Goal: Task Accomplishment & Management: Manage account settings

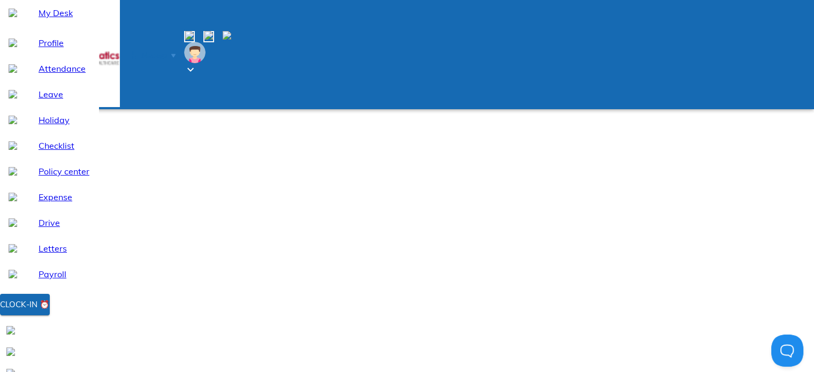
click at [167, 51] on span "Manage" at bounding box center [154, 55] width 26 height 8
click at [78, 78] on img at bounding box center [74, 74] width 9 height 9
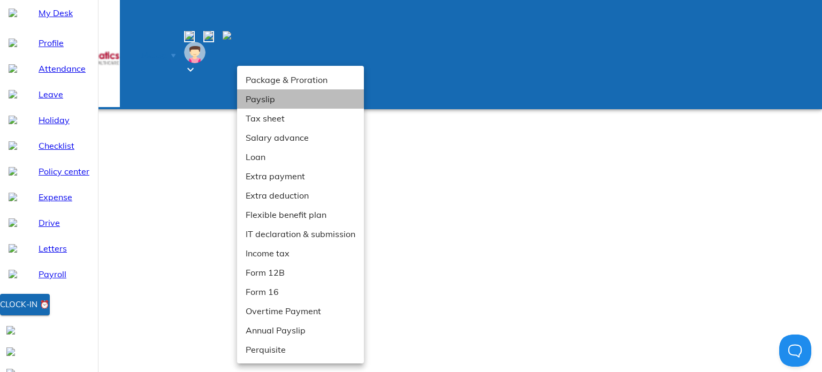
click at [262, 96] on li "Payslip" at bounding box center [300, 98] width 127 height 19
